Goal: Use online tool/utility

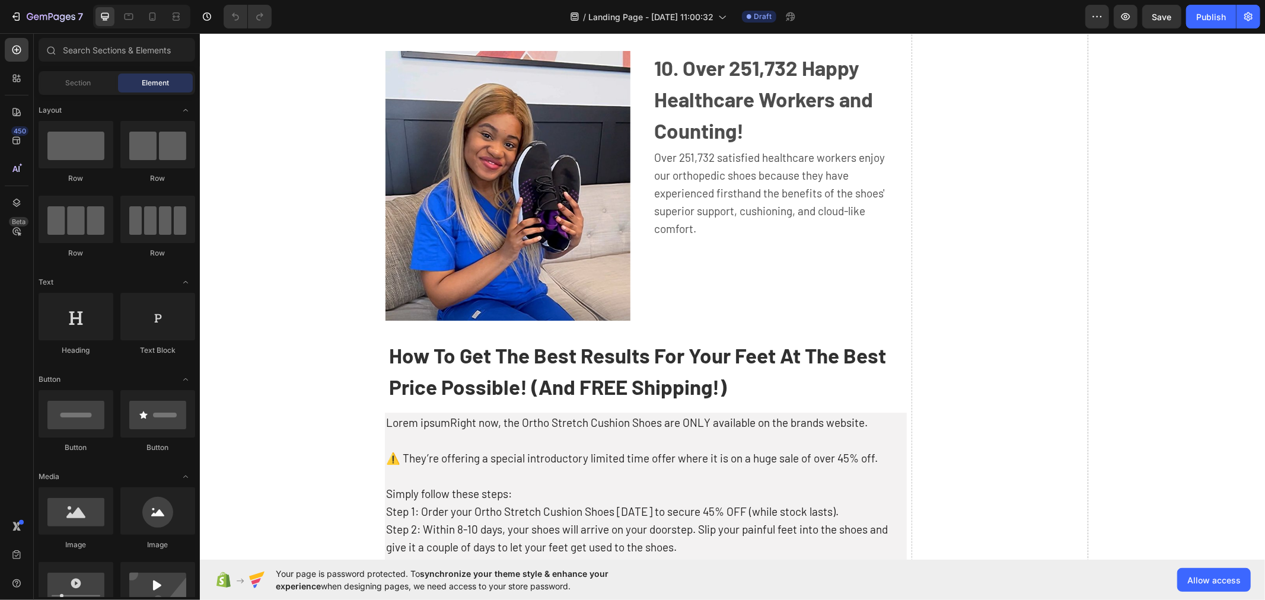
scroll to position [2504, 0]
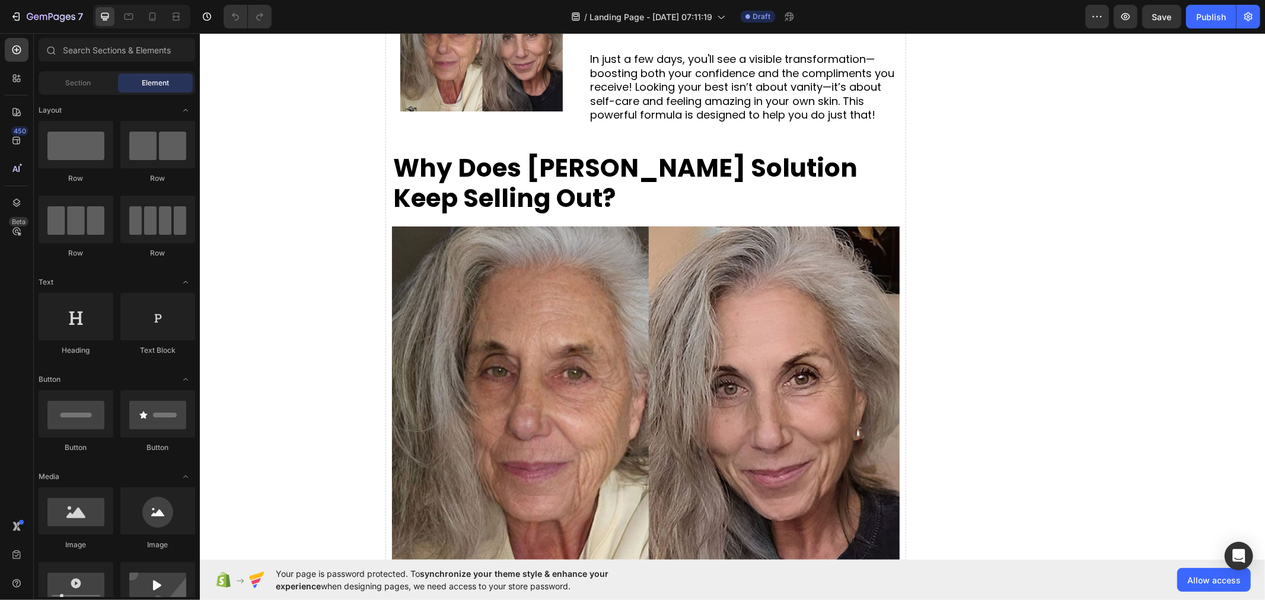
scroll to position [1389, 0]
